Goal: Consume media (video, audio): Consume media (video, audio)

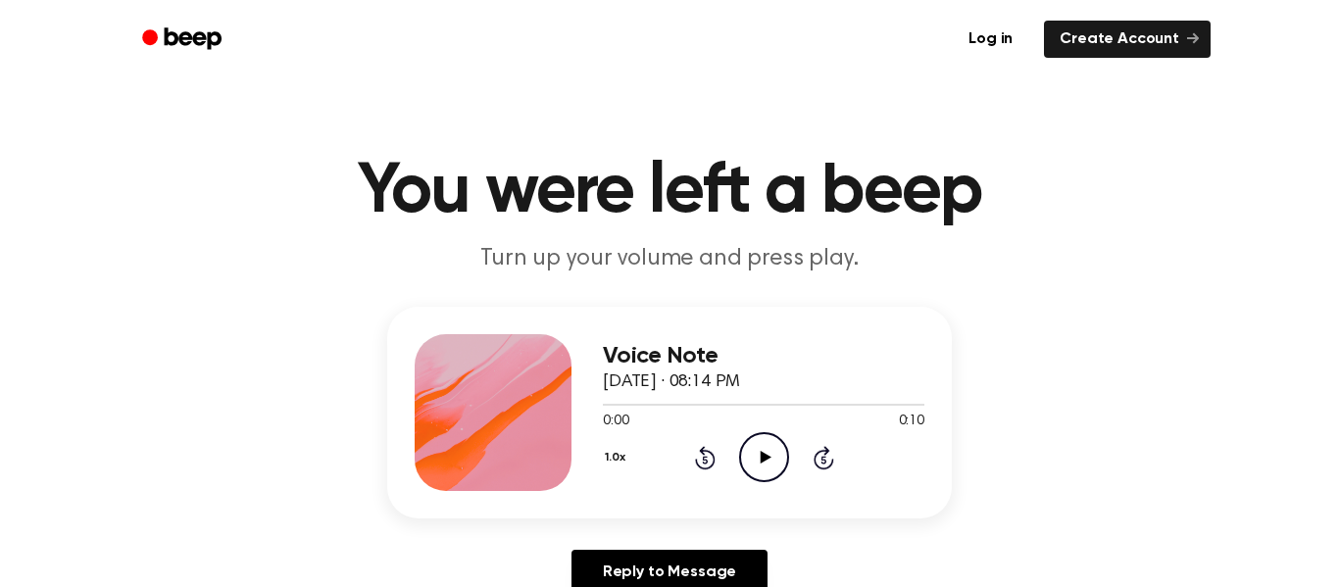
click at [764, 466] on icon "Play Audio" at bounding box center [764, 457] width 50 height 50
click at [766, 468] on icon "Play Audio" at bounding box center [764, 457] width 50 height 50
click at [736, 456] on div "1.0x Rewind 5 seconds Play Audio Skip 5 seconds" at bounding box center [764, 457] width 322 height 50
click at [756, 461] on icon "Play Audio" at bounding box center [764, 457] width 50 height 50
click at [772, 470] on icon "Play Audio" at bounding box center [764, 457] width 50 height 50
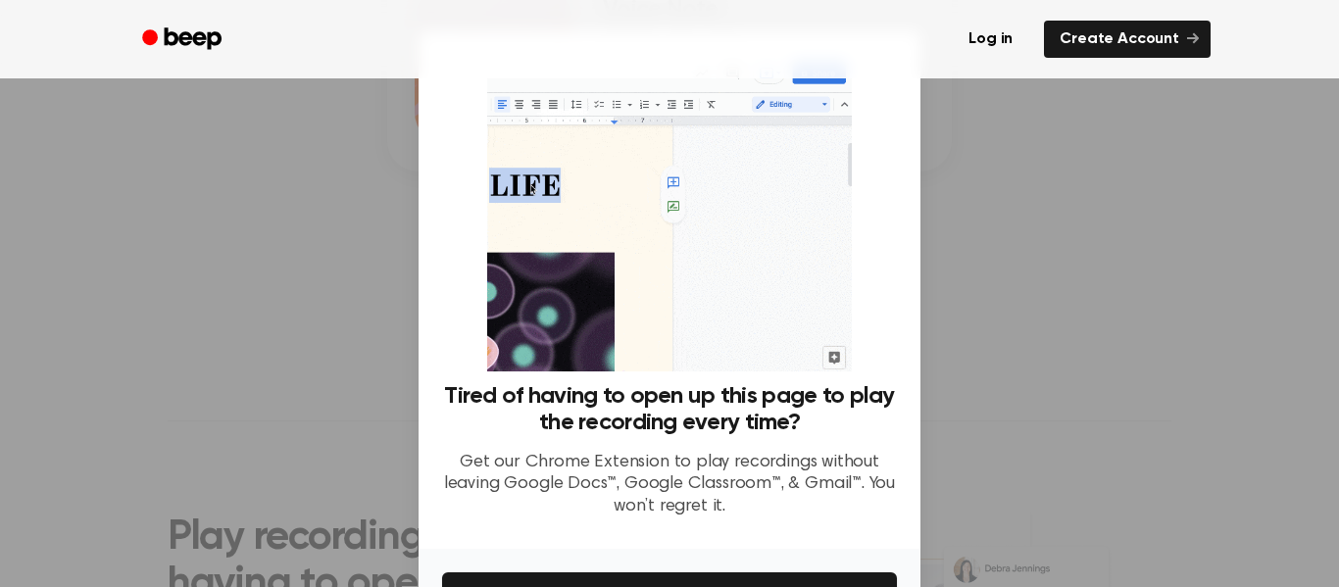
scroll to position [126, 0]
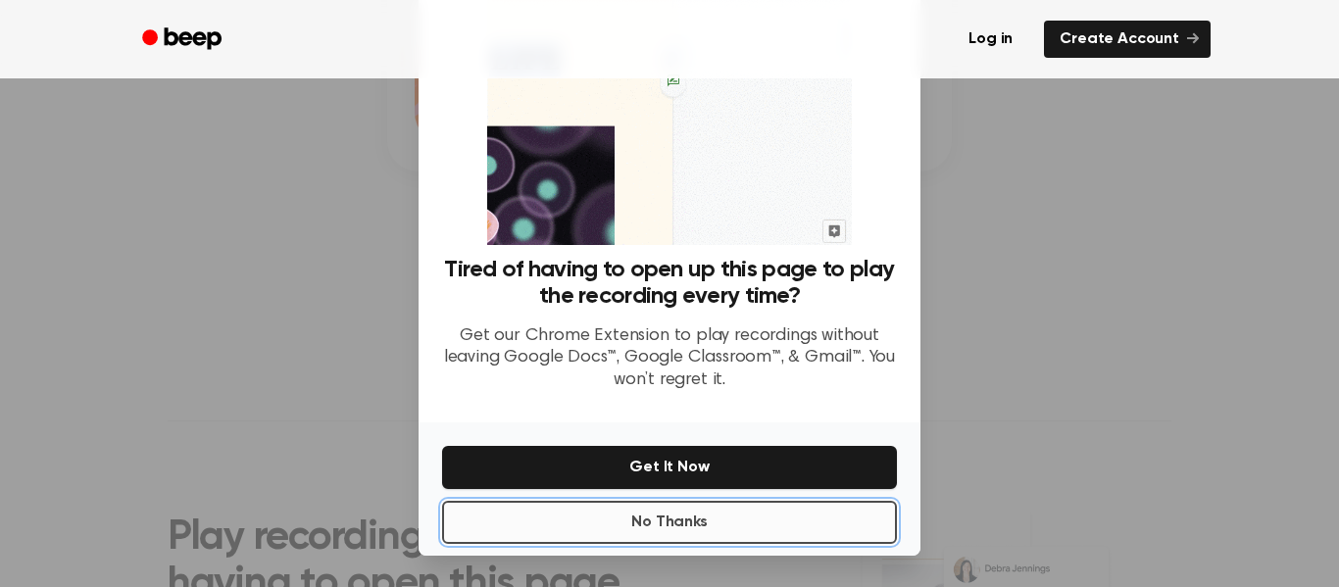
click at [638, 528] on button "No Thanks" at bounding box center [669, 522] width 455 height 43
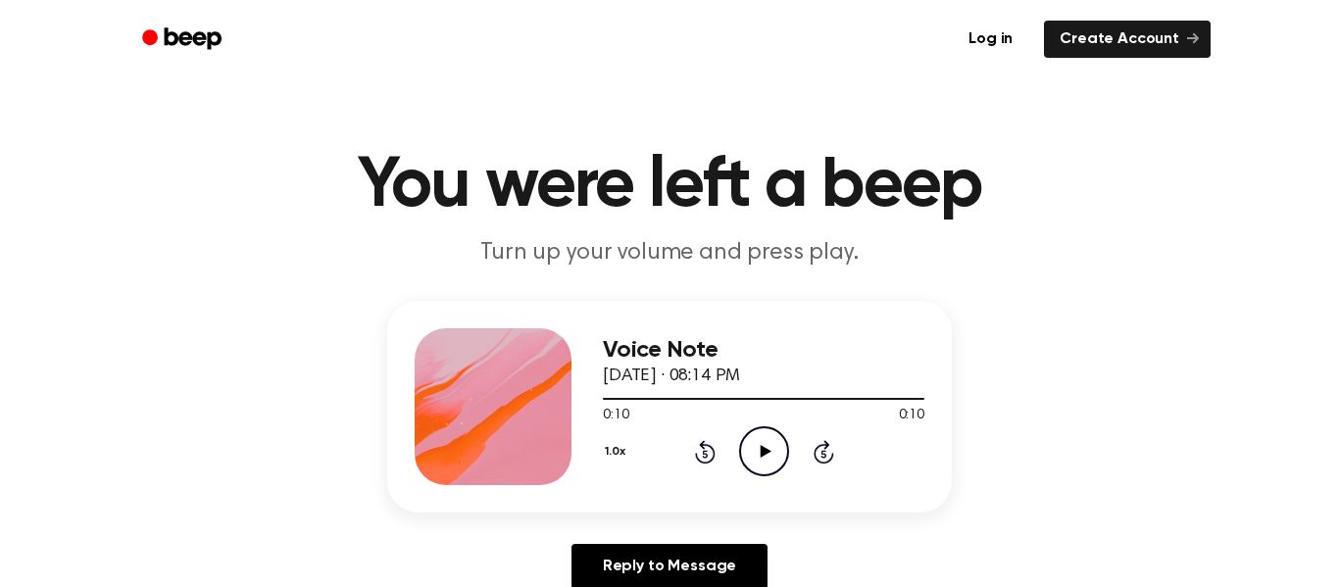
scroll to position [0, 0]
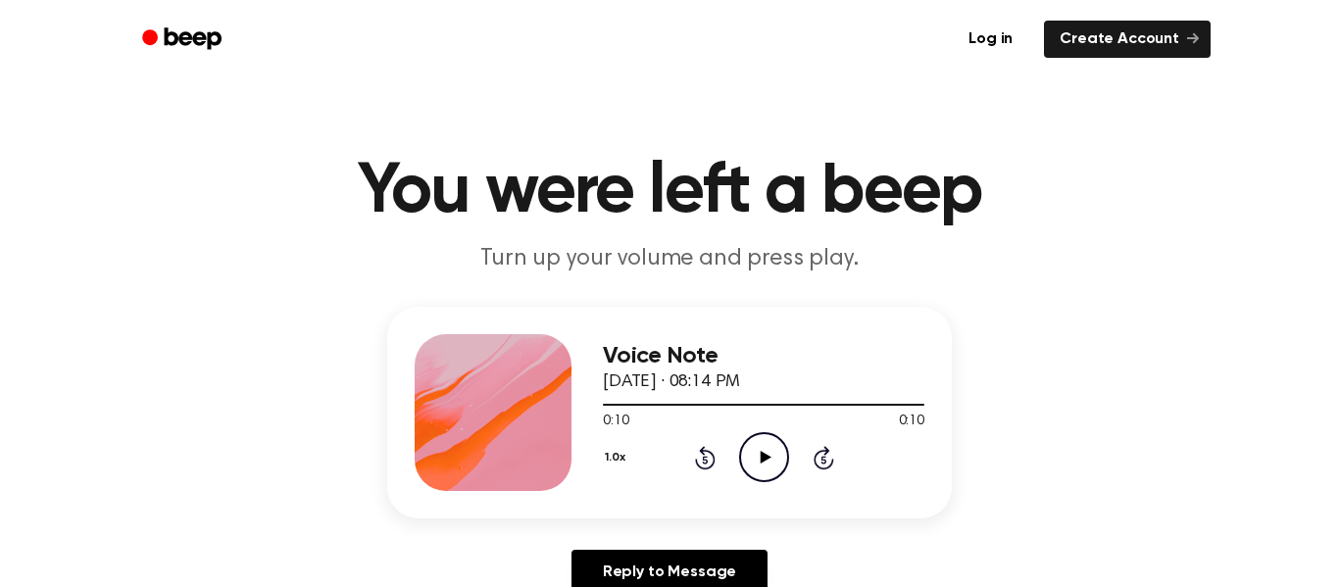
click at [762, 455] on icon at bounding box center [765, 457] width 11 height 13
click at [589, 404] on div "Voice Note [DATE] · 08:14 PM 0:10 0:10 Your browser does not support the [objec…" at bounding box center [669, 413] width 565 height 212
click at [759, 456] on icon "Play Audio" at bounding box center [764, 457] width 50 height 50
click at [786, 444] on icon "Play Audio" at bounding box center [764, 457] width 50 height 50
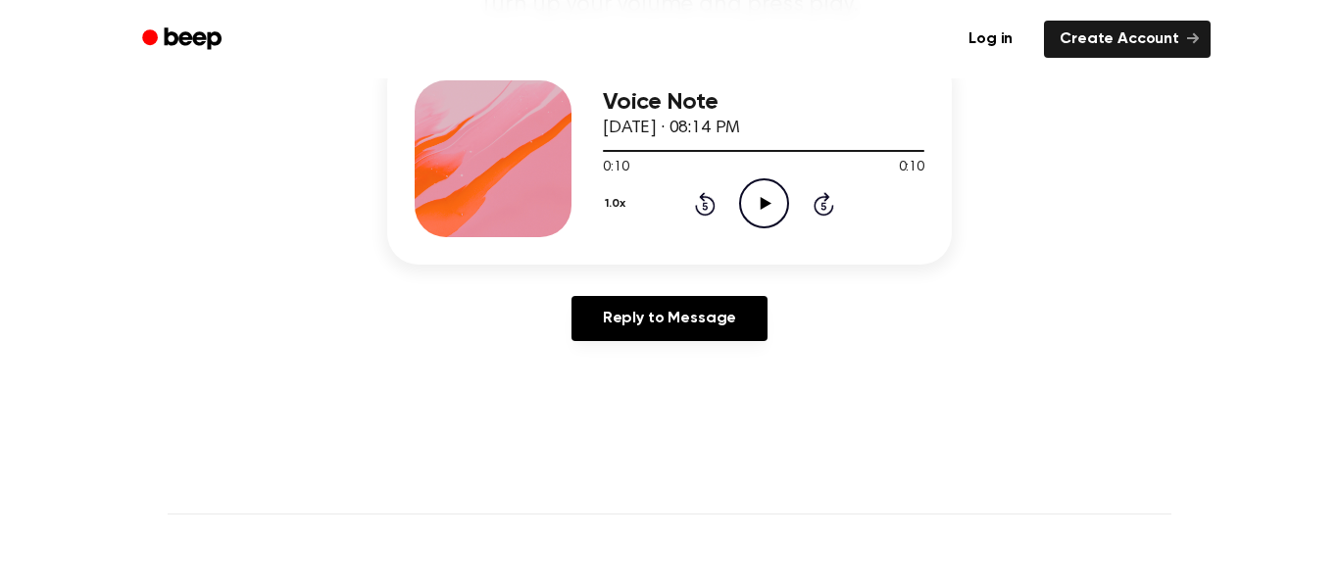
scroll to position [253, 0]
